Goal: Task Accomplishment & Management: Complete application form

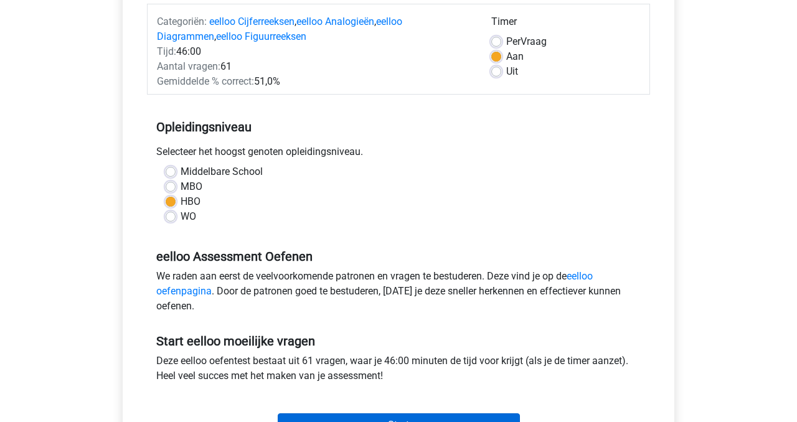
scroll to position [231, 0]
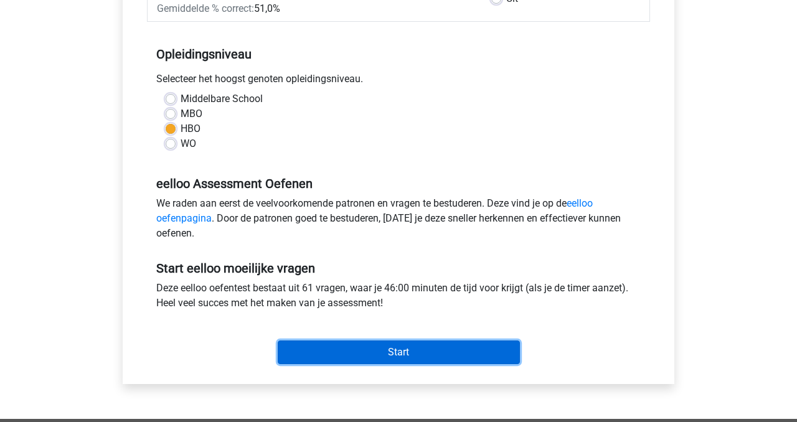
click at [388, 355] on input "Start" at bounding box center [399, 353] width 242 height 24
click at [407, 348] on input "Start" at bounding box center [399, 353] width 242 height 24
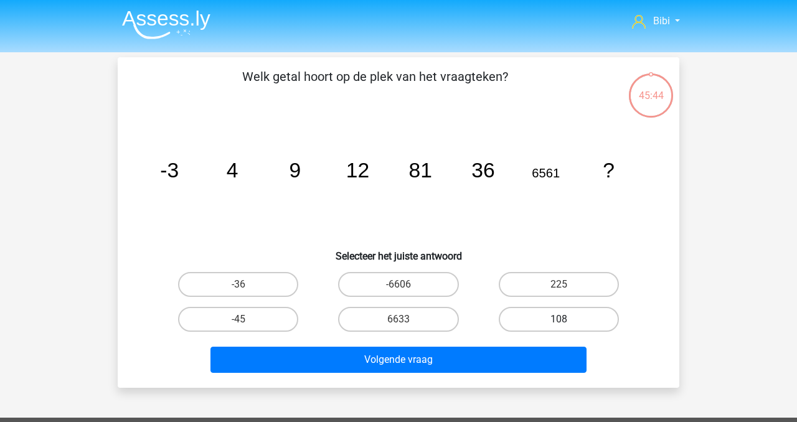
click at [552, 325] on label "108" at bounding box center [559, 319] width 120 height 25
click at [558, 325] on input "108" at bounding box center [562, 323] width 8 height 8
radio input "true"
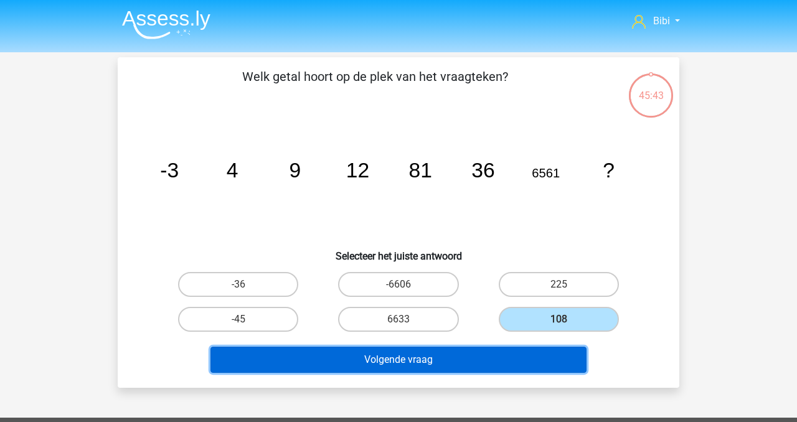
click at [555, 362] on button "Volgende vraag" at bounding box center [398, 360] width 377 height 26
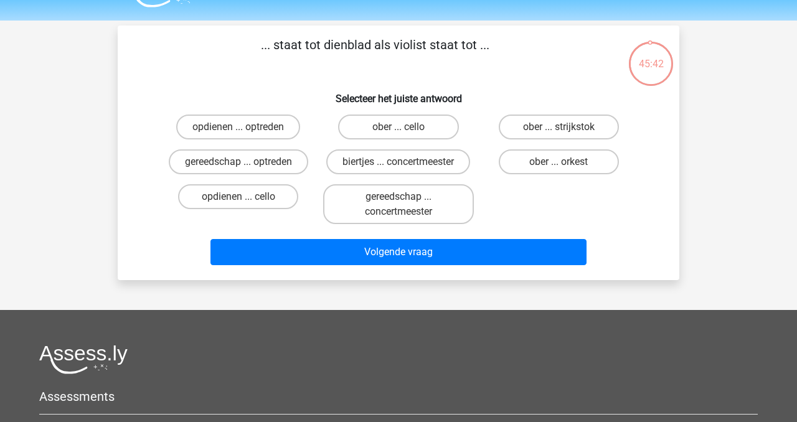
scroll to position [24, 0]
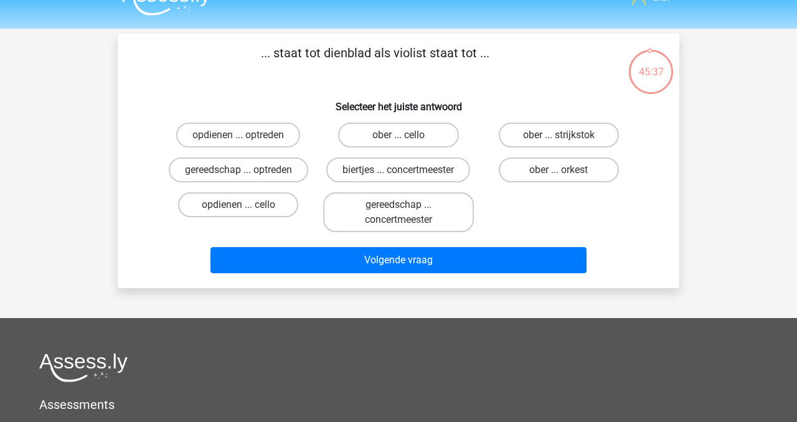
click at [434, 122] on div "ober ... cello" at bounding box center [398, 135] width 160 height 35
click at [433, 138] on label "ober ... cello" at bounding box center [398, 135] width 120 height 25
click at [407, 138] on input "ober ... cello" at bounding box center [402, 139] width 8 height 8
radio input "true"
click at [479, 245] on div "Volgende vraag" at bounding box center [399, 257] width 522 height 41
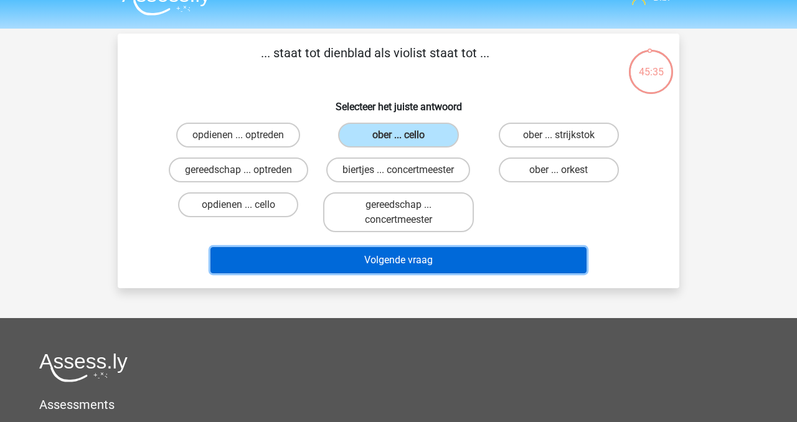
click at [487, 260] on button "Volgende vraag" at bounding box center [398, 260] width 377 height 26
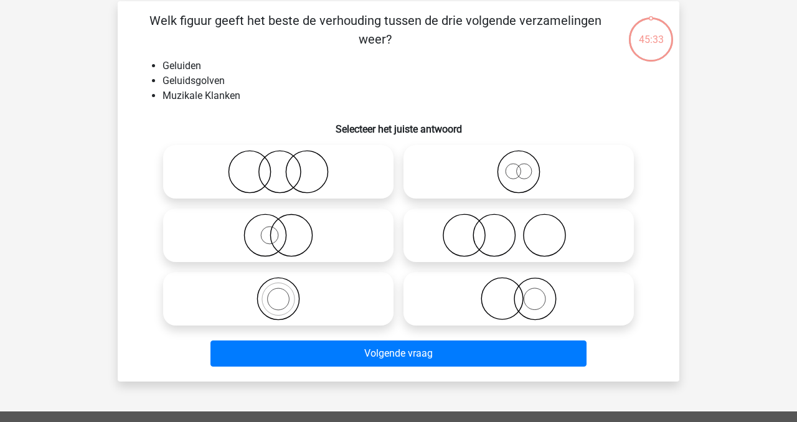
scroll to position [57, 0]
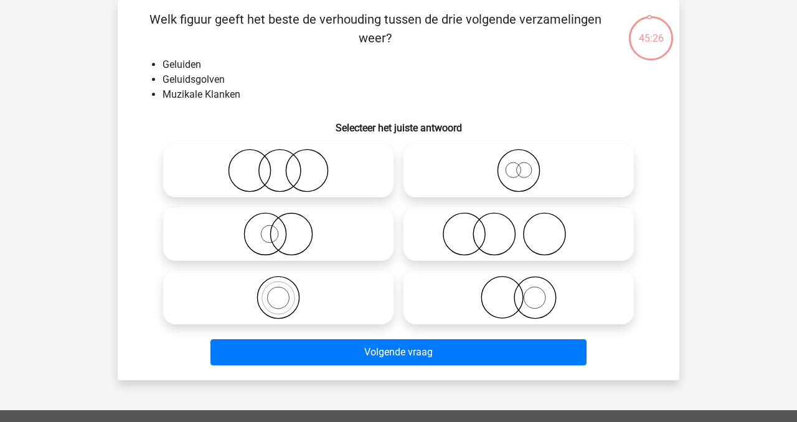
click at [345, 167] on icon at bounding box center [278, 171] width 220 height 44
click at [286, 164] on input "radio" at bounding box center [282, 160] width 8 height 8
radio input "true"
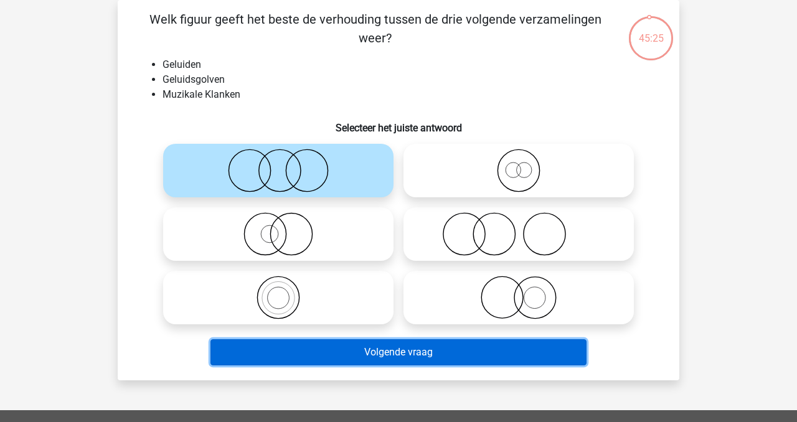
click at [488, 359] on button "Volgende vraag" at bounding box center [398, 352] width 377 height 26
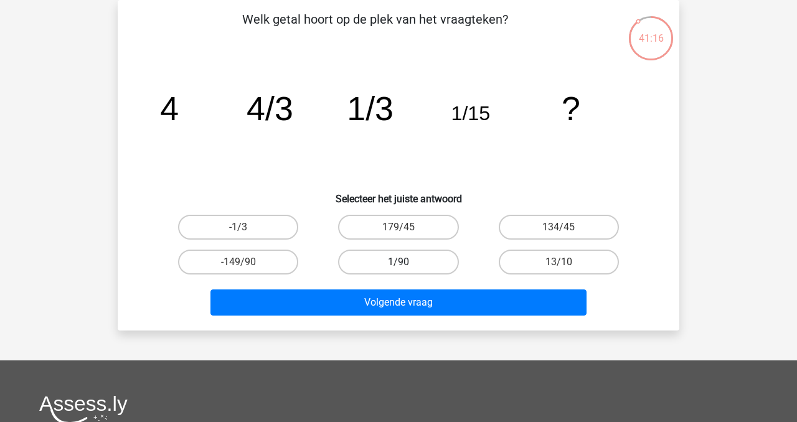
click at [413, 250] on label "1/90" at bounding box center [398, 262] width 120 height 25
click at [407, 262] on input "1/90" at bounding box center [402, 266] width 8 height 8
radio input "true"
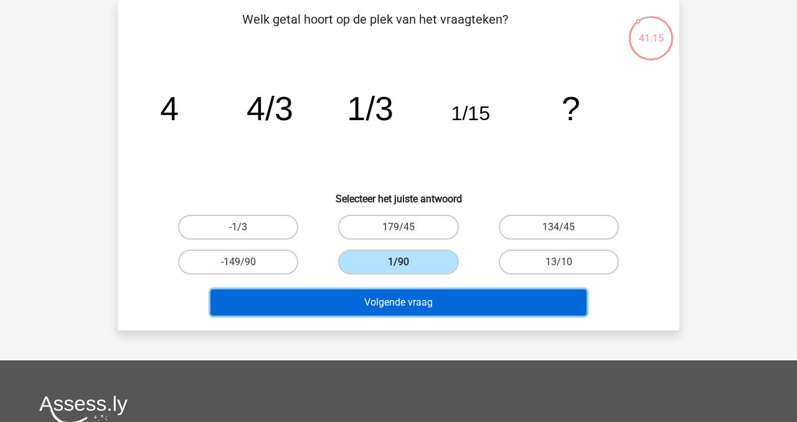
click at [451, 295] on button "Volgende vraag" at bounding box center [398, 303] width 377 height 26
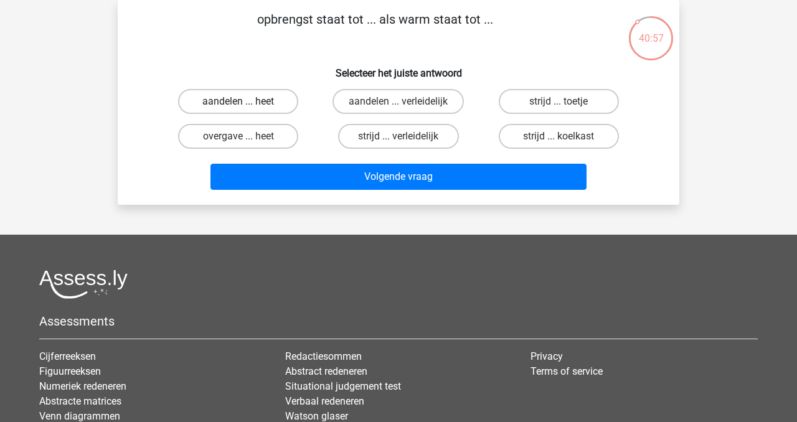
click at [256, 101] on label "aandelen ... heet" at bounding box center [238, 101] width 120 height 25
click at [247, 101] on input "aandelen ... heet" at bounding box center [242, 105] width 8 height 8
radio input "true"
click at [355, 192] on div "Volgende vraag" at bounding box center [398, 179] width 481 height 31
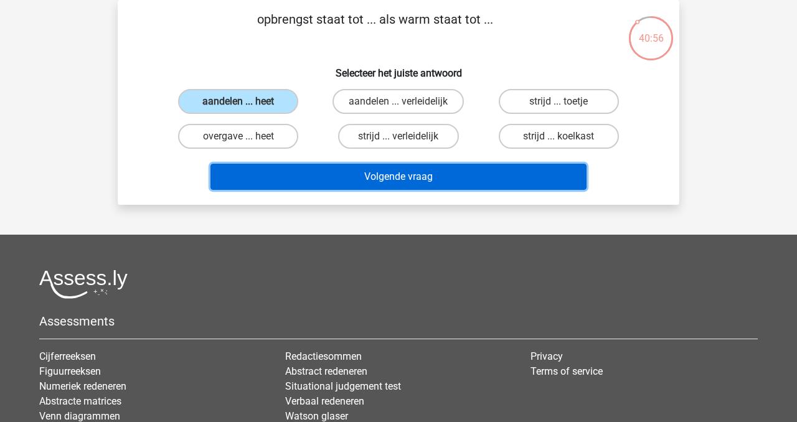
click at [358, 178] on button "Volgende vraag" at bounding box center [398, 177] width 377 height 26
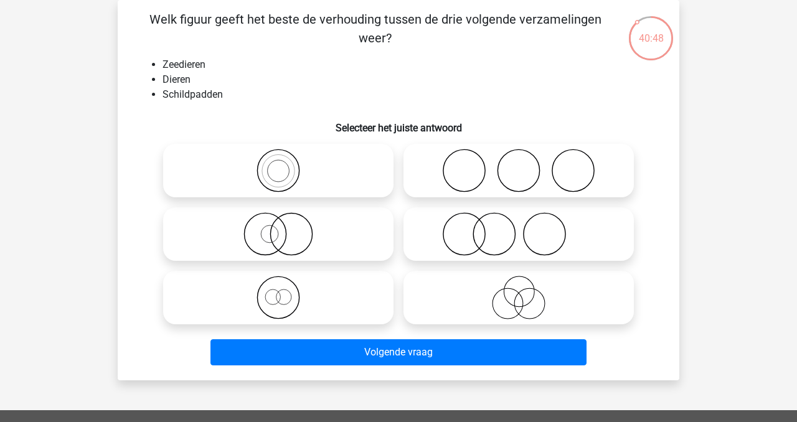
click at [344, 178] on icon at bounding box center [278, 171] width 220 height 44
click at [286, 164] on input "radio" at bounding box center [282, 160] width 8 height 8
radio input "true"
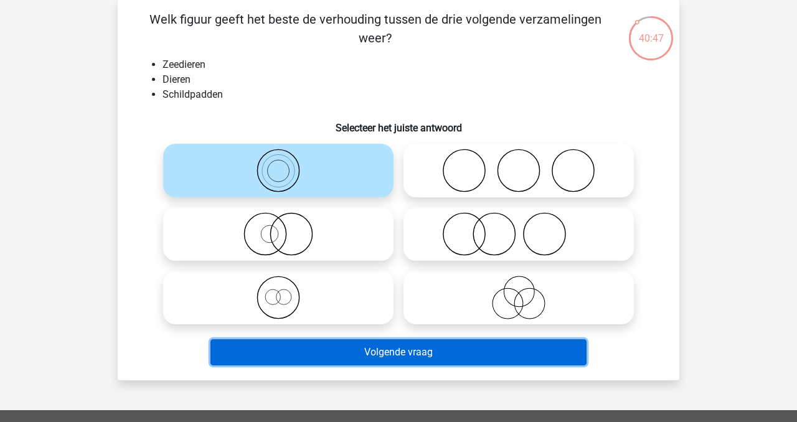
click at [404, 362] on button "Volgende vraag" at bounding box center [398, 352] width 377 height 26
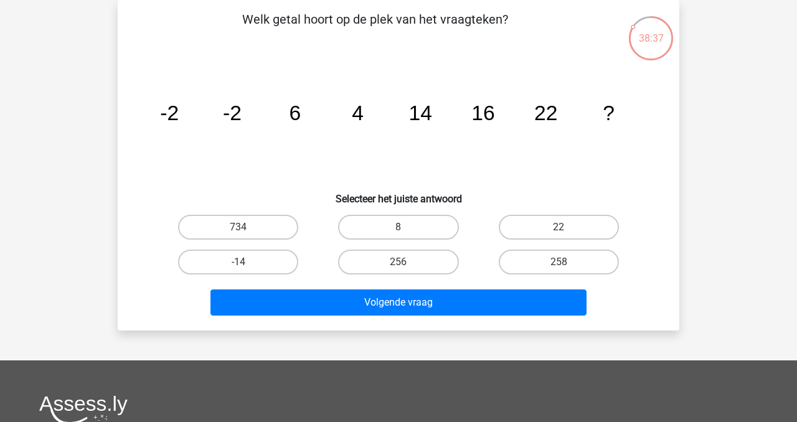
click at [388, 278] on div "256" at bounding box center [398, 262] width 160 height 35
click at [388, 271] on label "256" at bounding box center [398, 262] width 120 height 25
click at [398, 270] on input "256" at bounding box center [402, 266] width 8 height 8
radio input "true"
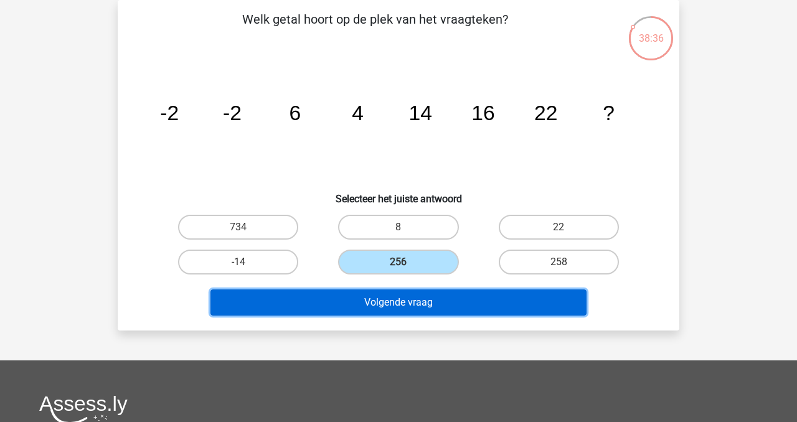
click at [392, 293] on button "Volgende vraag" at bounding box center [398, 303] width 377 height 26
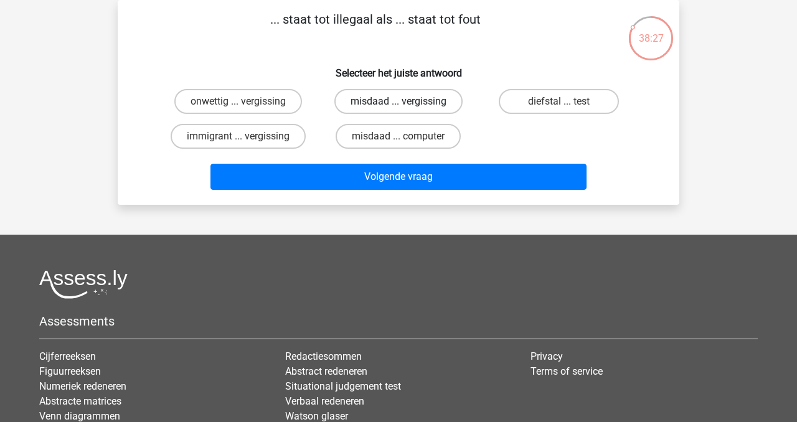
click at [367, 104] on label "misdaad ... vergissing" at bounding box center [398, 101] width 128 height 25
click at [398, 104] on input "misdaad ... vergissing" at bounding box center [402, 105] width 8 height 8
radio input "true"
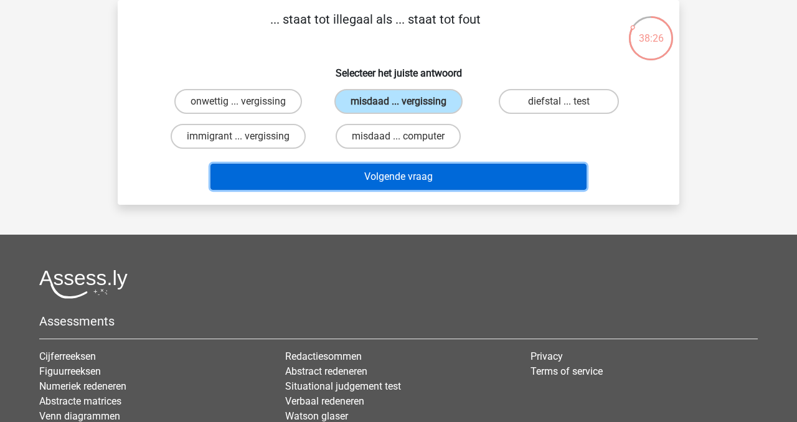
click at [385, 172] on button "Volgende vraag" at bounding box center [398, 177] width 377 height 26
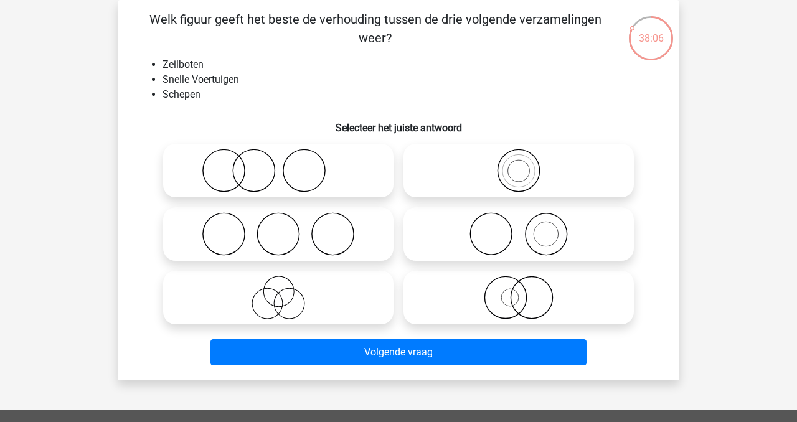
click at [339, 181] on icon at bounding box center [278, 171] width 220 height 44
click at [286, 164] on input "radio" at bounding box center [282, 160] width 8 height 8
radio input "true"
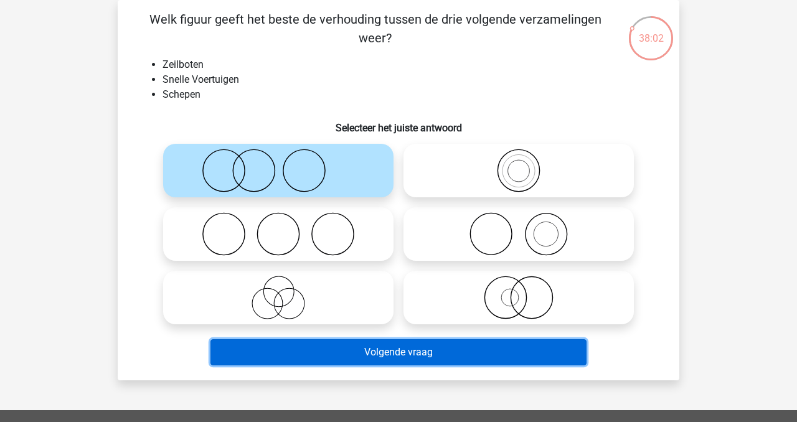
click at [443, 342] on button "Volgende vraag" at bounding box center [398, 352] width 377 height 26
